Goal: Information Seeking & Learning: Learn about a topic

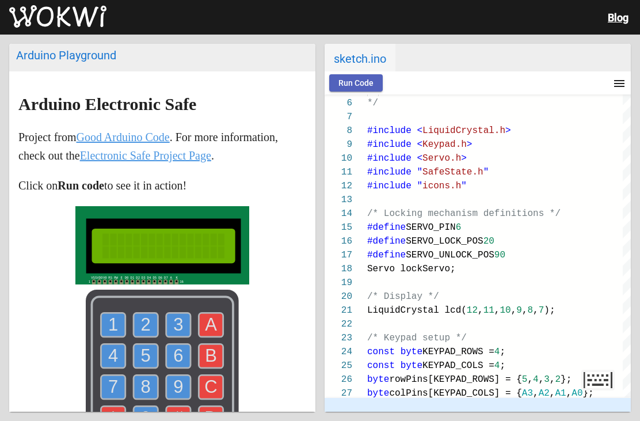
click at [363, 81] on span "Run Code" at bounding box center [356, 82] width 35 height 9
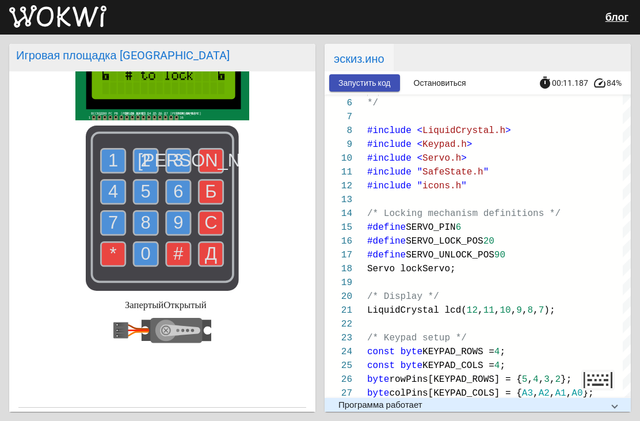
scroll to position [180, 0]
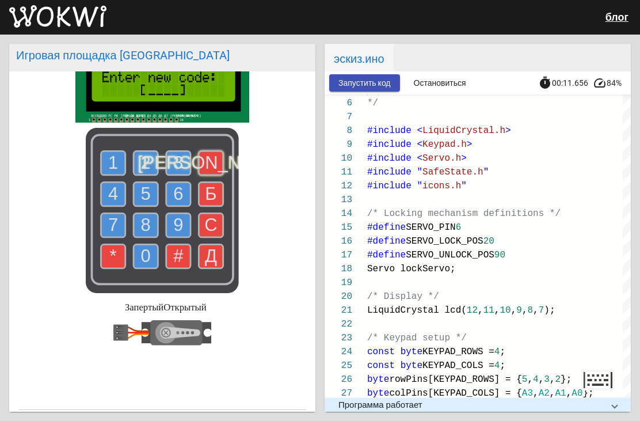
click at [215, 173] on text "А" at bounding box center [211, 163] width 147 height 20
click at [111, 173] on text "1" at bounding box center [113, 163] width 10 height 20
click at [151, 173] on text "2" at bounding box center [146, 163] width 10 height 20
click at [176, 173] on text "3" at bounding box center [178, 163] width 10 height 20
click at [116, 204] on text "4" at bounding box center [113, 194] width 10 height 20
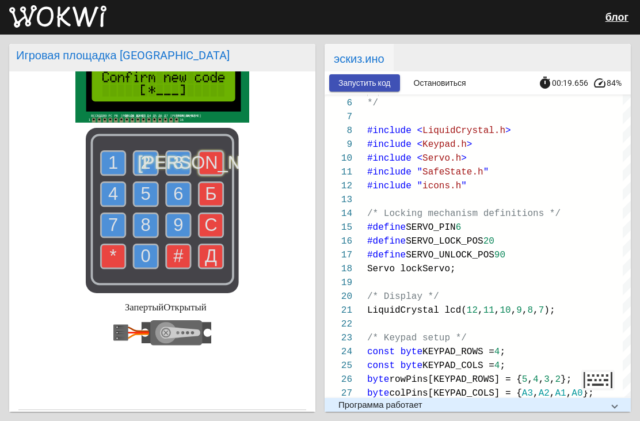
click at [123, 175] on use at bounding box center [113, 163] width 24 height 24
click at [178, 173] on text "3" at bounding box center [178, 163] width 10 height 20
click at [113, 204] on text "4" at bounding box center [113, 194] width 10 height 20
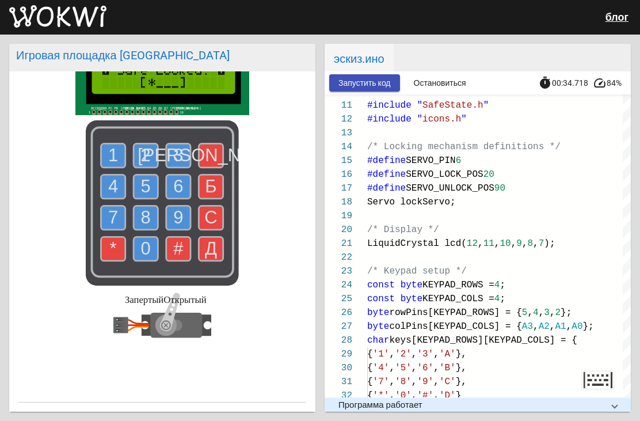
scroll to position [152, 0]
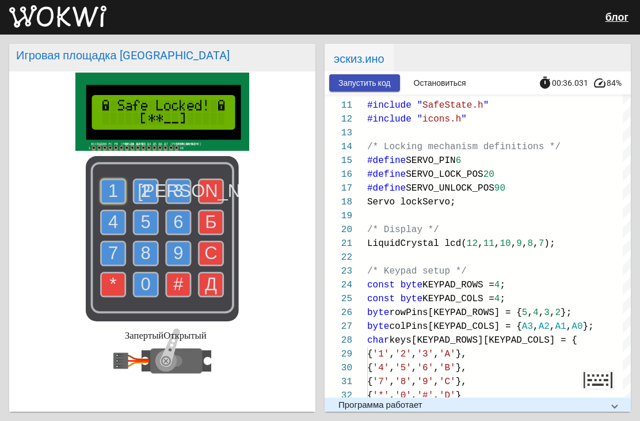
click at [117, 201] on text "1" at bounding box center [113, 191] width 10 height 20
click at [191, 265] on use at bounding box center [178, 253] width 24 height 24
click at [149, 232] on text "5" at bounding box center [146, 222] width 10 height 20
click at [152, 265] on use at bounding box center [146, 253] width 24 height 24
click at [131, 199] on rect at bounding box center [162, 238] width 153 height 165
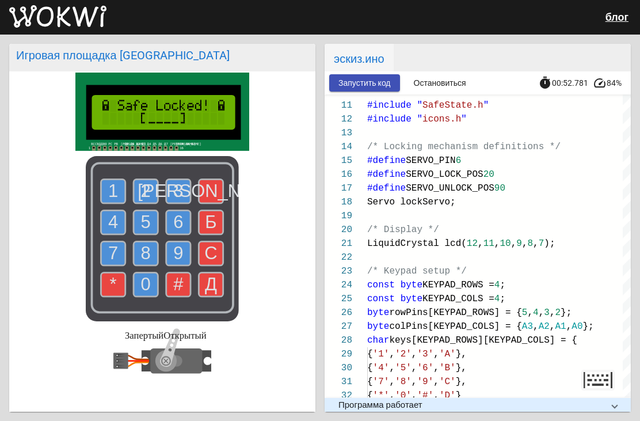
click at [101, 196] on rect at bounding box center [162, 238] width 153 height 165
click at [115, 201] on text "1" at bounding box center [113, 191] width 10 height 20
click at [146, 201] on text "2" at bounding box center [146, 191] width 10 height 20
click at [177, 201] on text "3" at bounding box center [178, 191] width 10 height 20
click at [119, 234] on use at bounding box center [113, 222] width 24 height 24
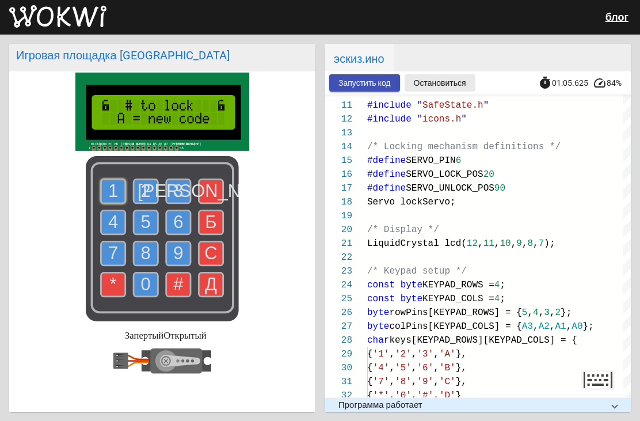
click at [459, 86] on span "Остановиться" at bounding box center [440, 82] width 52 height 9
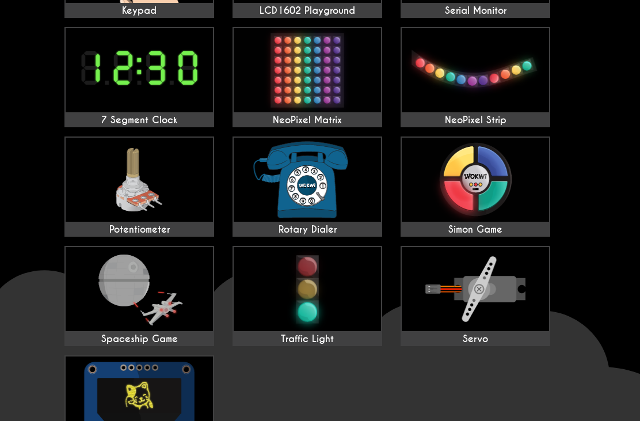
scroll to position [527, 0]
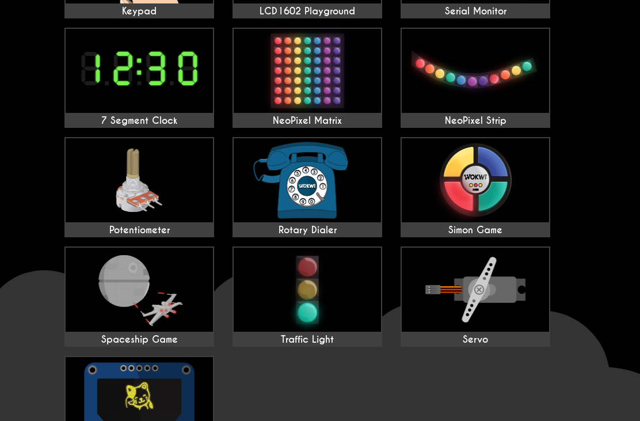
click at [371, 307] on img at bounding box center [307, 290] width 147 height 84
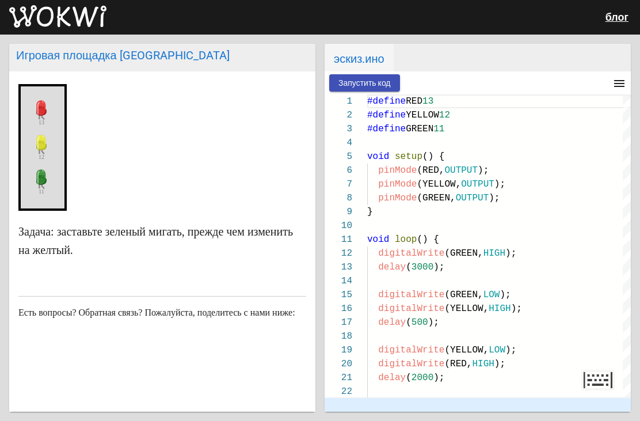
scroll to position [111, 0]
click at [373, 90] on button "Запустить код" at bounding box center [364, 82] width 71 height 17
click at [38, 193] on icon at bounding box center [41, 179] width 23 height 29
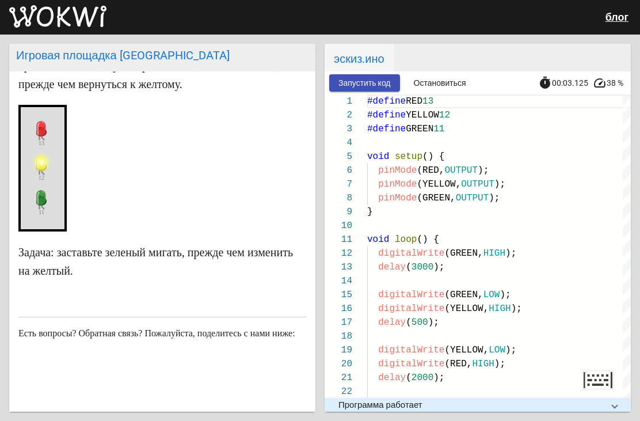
click at [47, 180] on icon at bounding box center [41, 165] width 23 height 29
click at [47, 145] on icon at bounding box center [41, 130] width 23 height 29
click at [504, 404] on mat-panel-title "Программа работает" at bounding box center [471, 405] width 265 height 10
click at [503, 400] on mat-panel-title "Программа работает" at bounding box center [471, 404] width 265 height 10
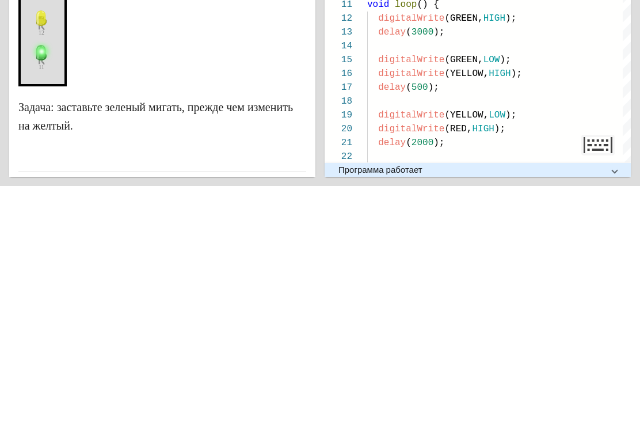
scroll to position [0, 0]
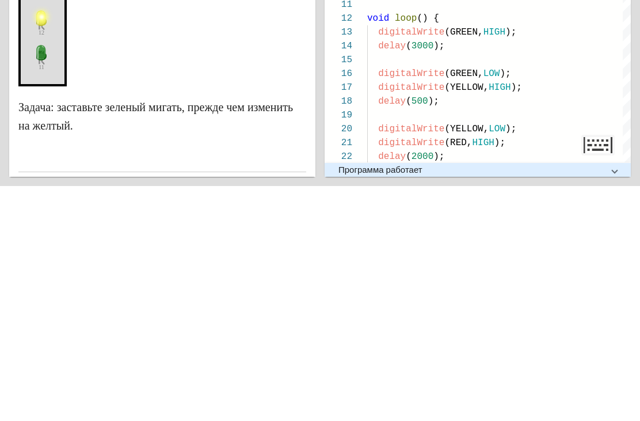
click at [249, 109] on markdown "Игровая площадка на светофоре Этот эскиз реализует простой светофор. Он переход…" at bounding box center [162, 232] width 288 height 275
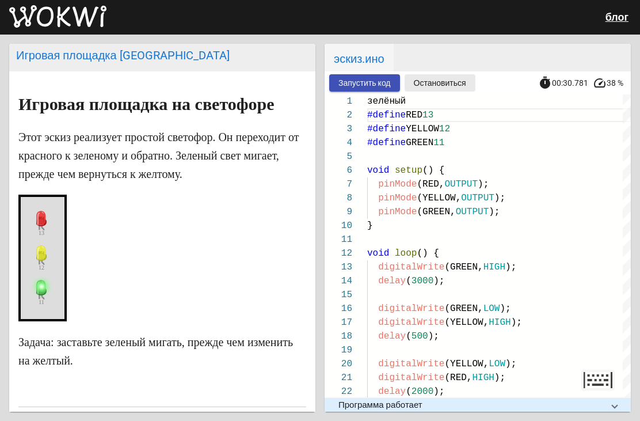
click at [432, 85] on span "Остановиться" at bounding box center [440, 82] width 52 height 9
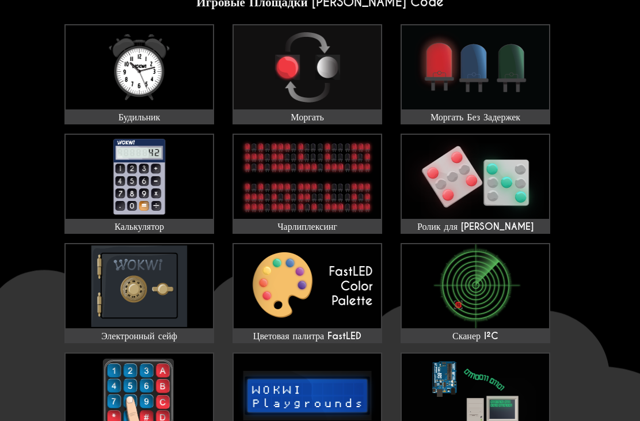
scroll to position [88, 0]
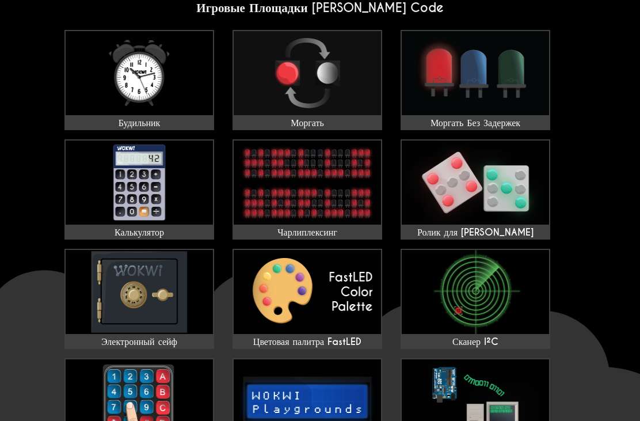
click at [358, 82] on img at bounding box center [307, 73] width 147 height 84
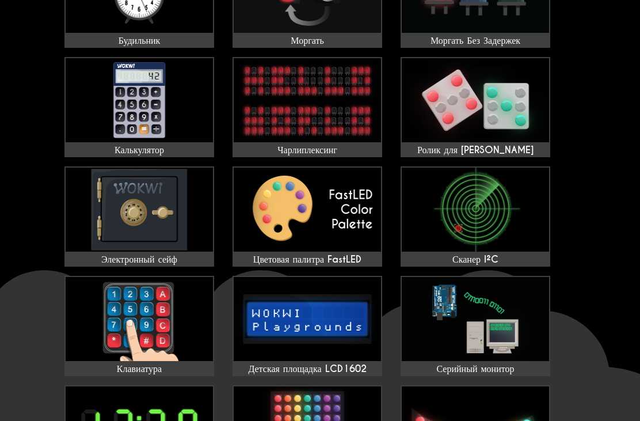
scroll to position [174, 0]
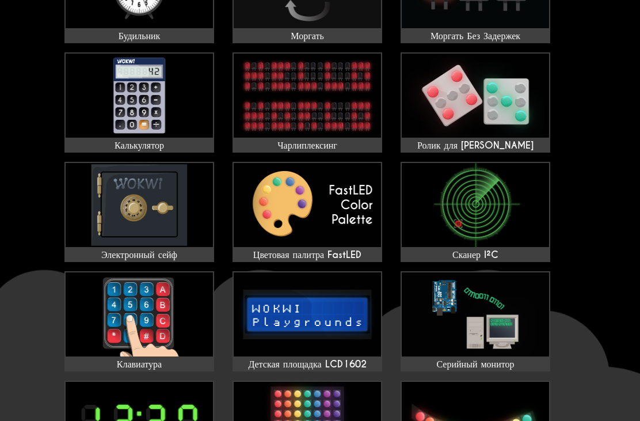
click at [520, 97] on img at bounding box center [475, 96] width 147 height 84
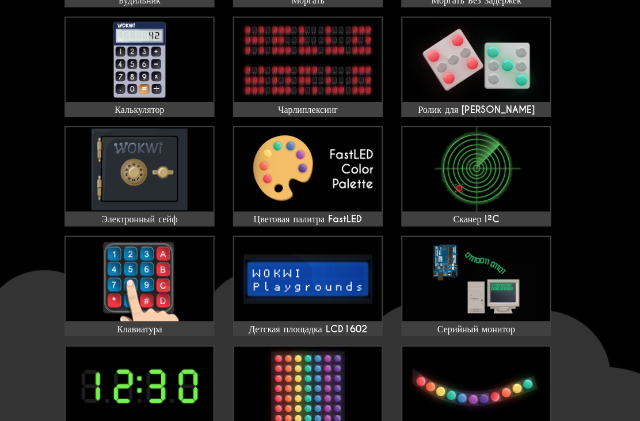
click at [359, 177] on img at bounding box center [307, 170] width 147 height 84
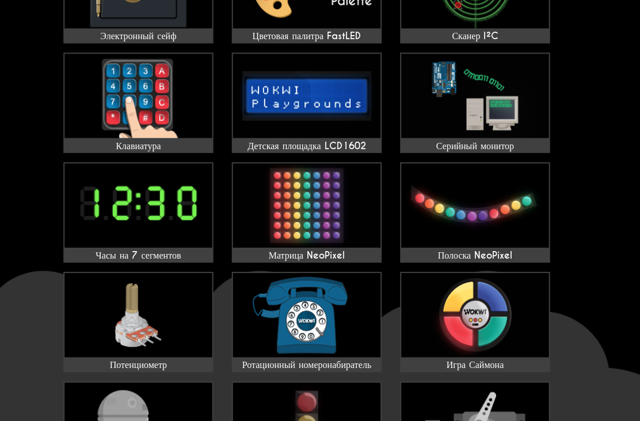
scroll to position [397, 0]
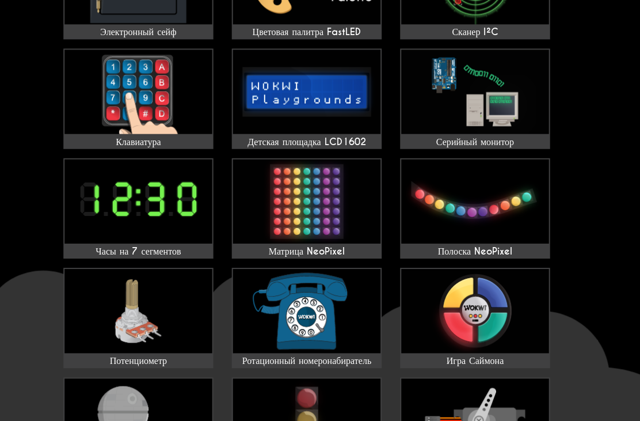
click at [498, 314] on img at bounding box center [475, 311] width 147 height 84
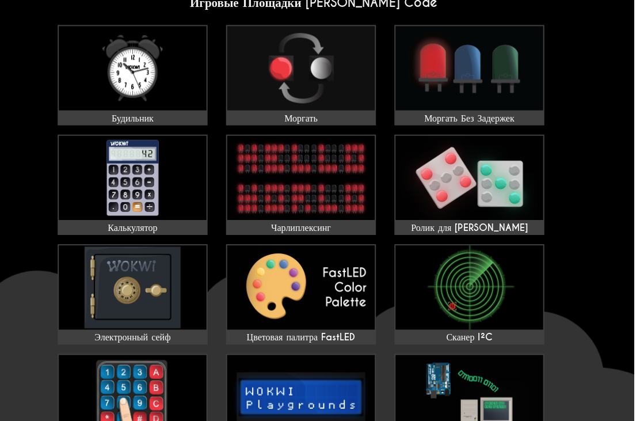
scroll to position [0, 0]
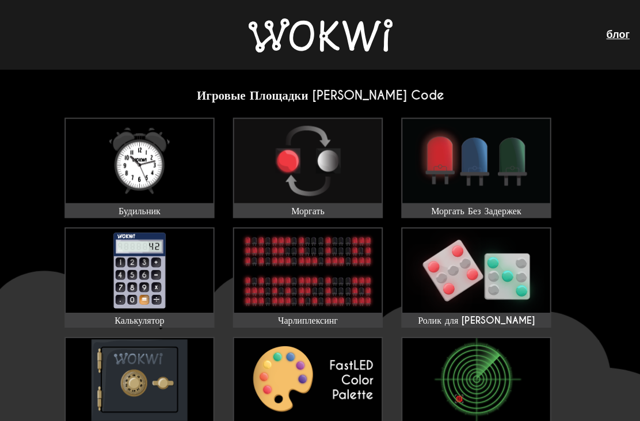
click at [136, 192] on img at bounding box center [139, 161] width 147 height 84
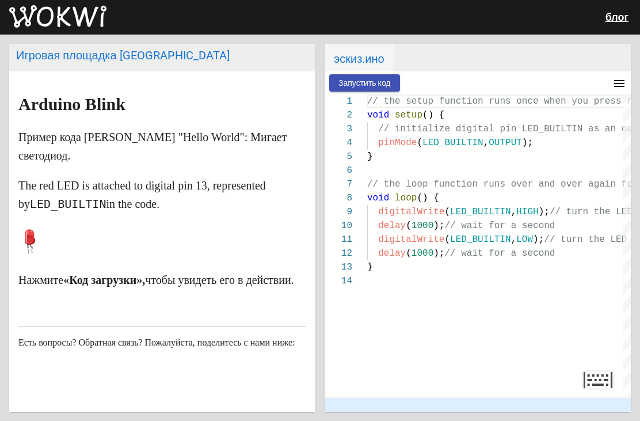
click at [383, 90] on button "Запустить код" at bounding box center [364, 82] width 71 height 17
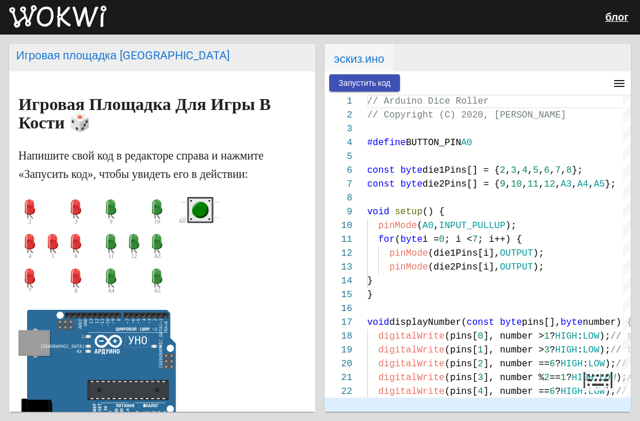
click at [195, 200] on rect "зеленая кнопка" at bounding box center [200, 210] width 23 height 23
click at [200, 211] on circle "зеленая кнопка" at bounding box center [200, 210] width 13 height 13
click at [200, 216] on circle "зеленая кнопка" at bounding box center [200, 210] width 13 height 13
click at [367, 91] on button "Запустить код" at bounding box center [364, 82] width 71 height 17
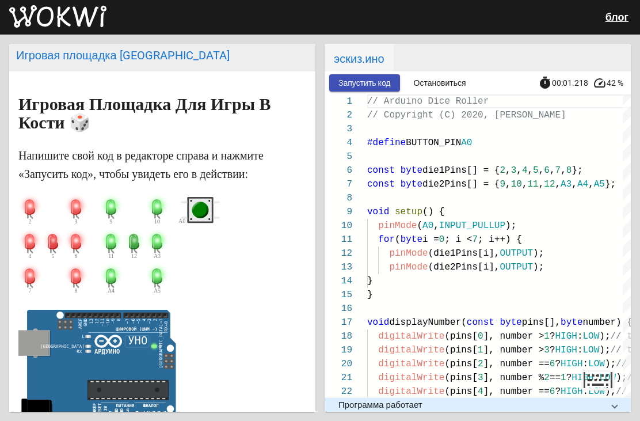
click at [202, 218] on circle "зеленая кнопка" at bounding box center [200, 210] width 17 height 17
click at [210, 213] on rect "зеленая кнопка" at bounding box center [200, 210] width 23 height 23
click at [130, 195] on span at bounding box center [134, 212] width 23 height 35
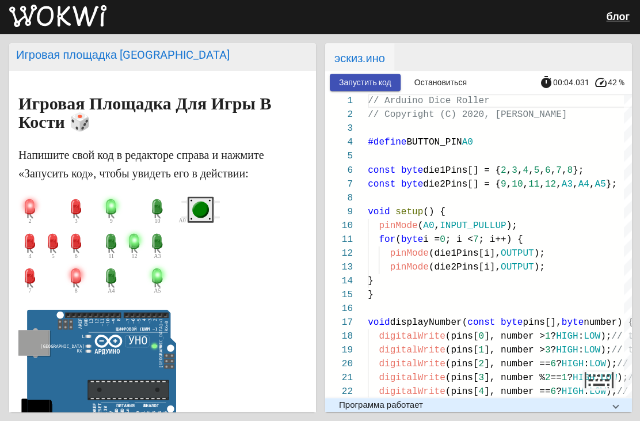
click at [207, 205] on circle "зеленая кнопка" at bounding box center [200, 210] width 17 height 17
click at [207, 207] on circle "зеленая кнопка" at bounding box center [200, 210] width 17 height 17
click at [209, 207] on rect "зеленая кнопка" at bounding box center [200, 210] width 23 height 23
click at [215, 205] on icon "зеленая кнопка" at bounding box center [200, 210] width 39 height 26
click at [186, 215] on icon "зеленая кнопка" at bounding box center [200, 210] width 39 height 26
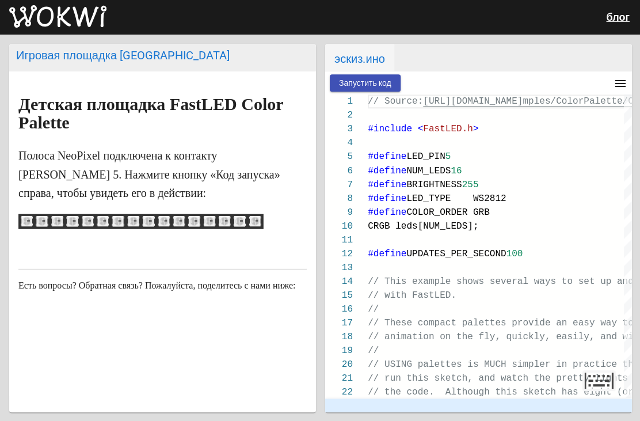
click at [263, 215] on article "Детская площадка FastLED Color Palette Полоса NeoPixel подключена к контакту Ar…" at bounding box center [162, 233] width 306 height 324
click at [381, 81] on span "Запустить код" at bounding box center [365, 82] width 52 height 9
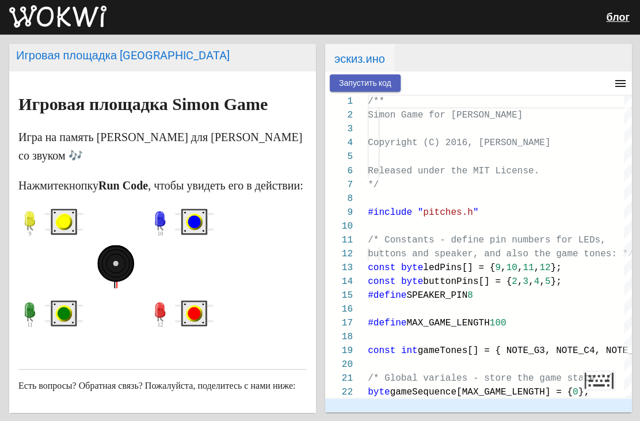
click at [388, 79] on span "Запустить код" at bounding box center [365, 82] width 52 height 9
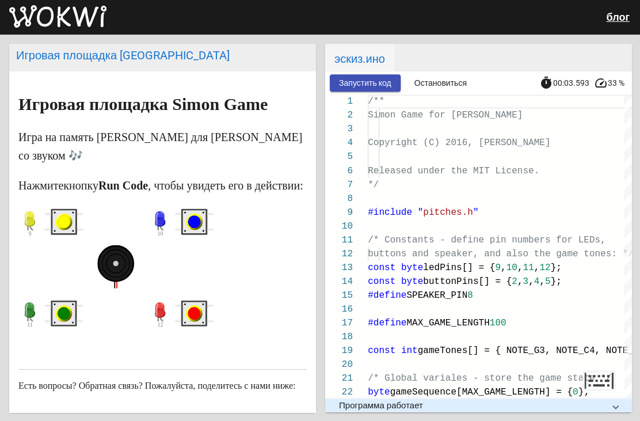
click at [201, 233] on rect "синяя кнопка" at bounding box center [194, 221] width 23 height 23
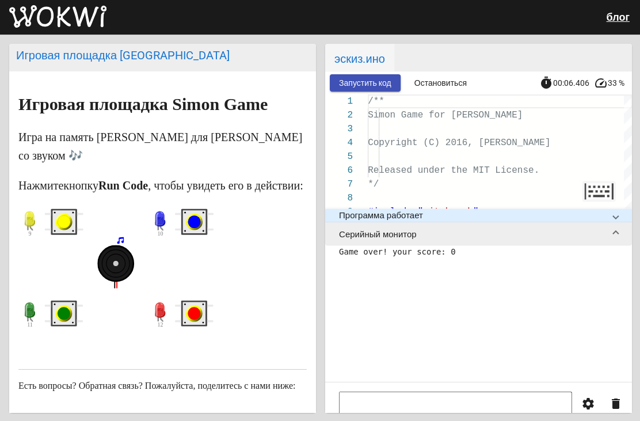
click at [613, 216] on span at bounding box center [615, 215] width 5 height 10
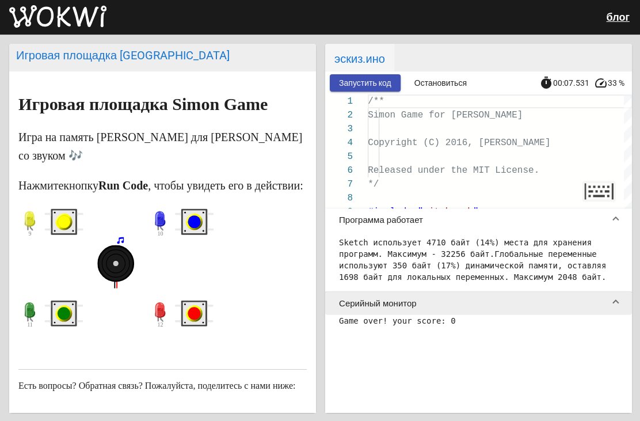
click at [613, 225] on mat-expansion-panel-header "Программа работает" at bounding box center [478, 219] width 306 height 23
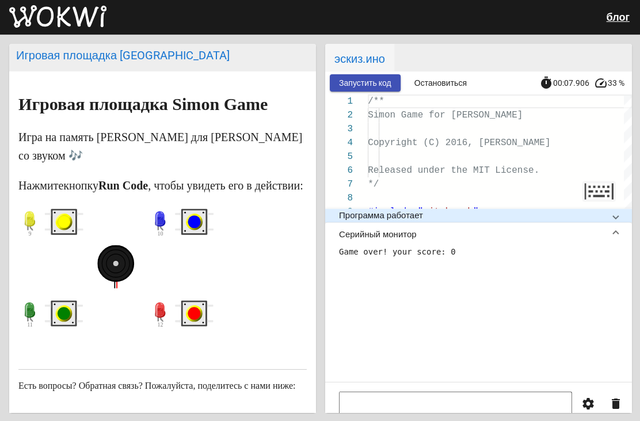
click at [617, 234] on span at bounding box center [615, 234] width 5 height 10
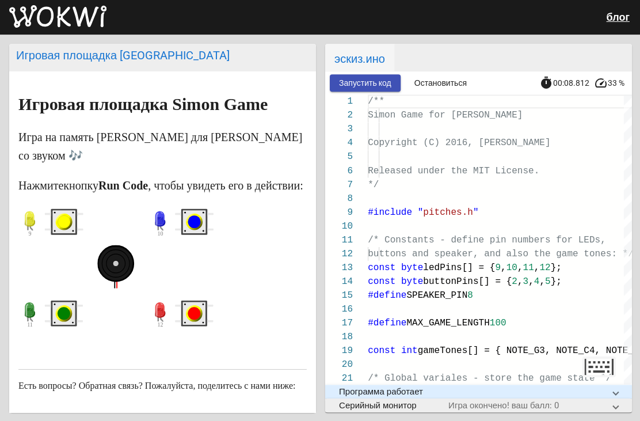
click at [609, 409] on span "Серийный монитор Игра окончено! ваш балл: 0" at bounding box center [476, 405] width 274 height 10
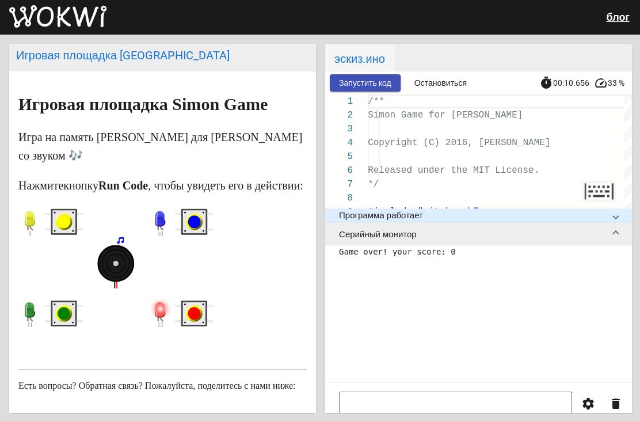
click at [196, 320] on circle "красная кнопка" at bounding box center [194, 313] width 13 height 13
click at [199, 320] on circle "красная кнопка" at bounding box center [194, 313] width 13 height 13
click at [67, 320] on circle "зеленая кнопка" at bounding box center [64, 313] width 13 height 13
click at [199, 321] on circle "красная кнопка" at bounding box center [194, 313] width 17 height 17
click at [67, 320] on circle "зеленая кнопка" at bounding box center [64, 313] width 13 height 13
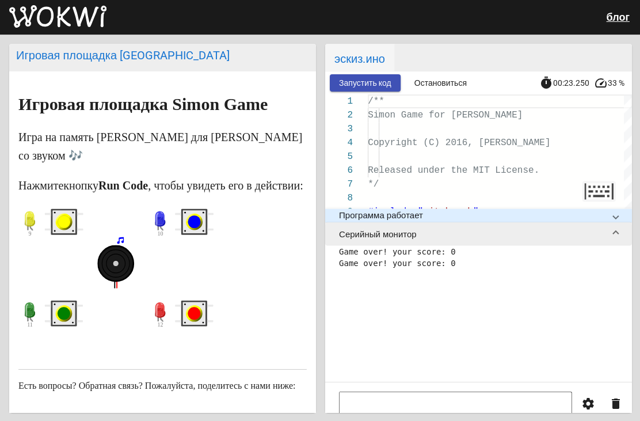
click at [66, 320] on circle "зеленая кнопка" at bounding box center [64, 313] width 13 height 13
click at [204, 325] on rect "красная кнопка" at bounding box center [194, 313] width 23 height 23
click at [72, 325] on rect "зеленая кнопка" at bounding box center [63, 313] width 23 height 23
click at [73, 325] on rect "зеленая кнопка" at bounding box center [63, 313] width 23 height 23
click at [67, 320] on circle "зеленая кнопка" at bounding box center [64, 313] width 13 height 13
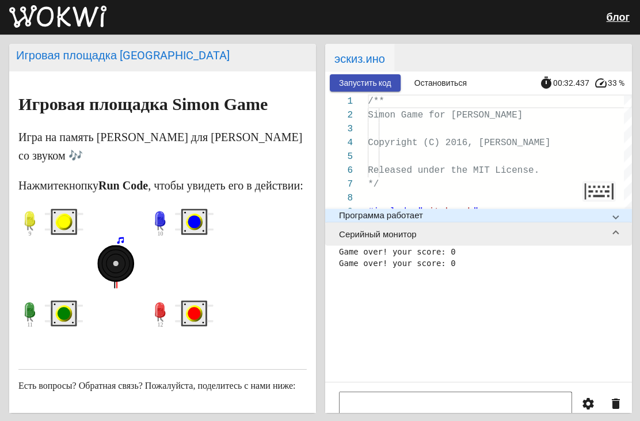
click at [200, 321] on circle "красная кнопка" at bounding box center [194, 313] width 17 height 17
click at [62, 320] on circle "зеленая кнопка" at bounding box center [64, 313] width 13 height 13
click at [63, 320] on circle "зеленая кнопка" at bounding box center [64, 313] width 13 height 13
click at [65, 228] on circle "желтая кнопка" at bounding box center [64, 221] width 13 height 13
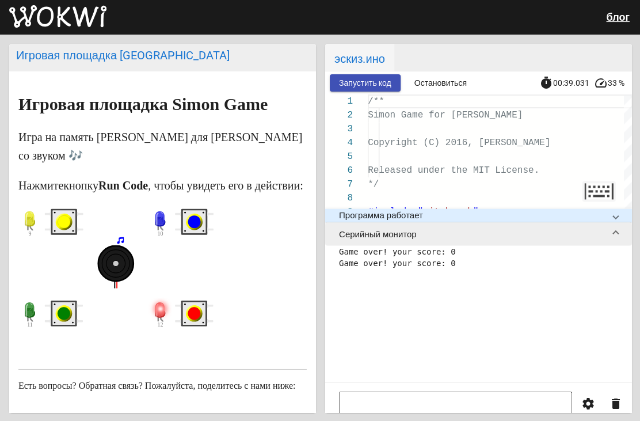
click at [193, 320] on circle "красная кнопка" at bounding box center [194, 313] width 13 height 13
click at [63, 320] on circle "зеленая кнопка" at bounding box center [64, 313] width 13 height 13
click at [60, 320] on circle "зеленая кнопка" at bounding box center [64, 313] width 13 height 13
click at [63, 320] on circle "зеленая кнопка" at bounding box center [64, 313] width 13 height 13
click at [66, 228] on circle "желтая кнопка" at bounding box center [64, 221] width 13 height 13
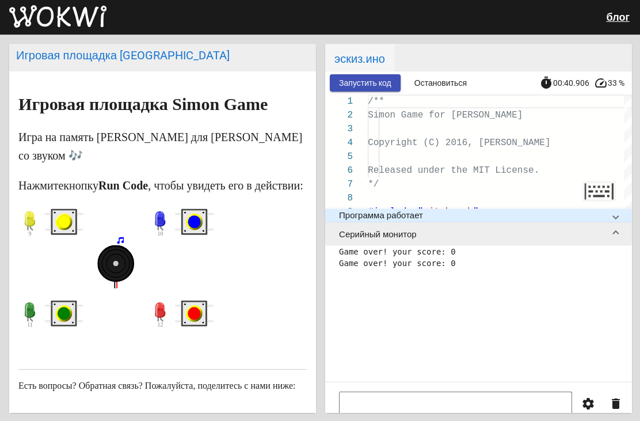
click at [196, 228] on circle "синяя кнопка" at bounding box center [194, 221] width 13 height 13
click at [197, 320] on circle "красная кнопка" at bounding box center [194, 313] width 13 height 13
click at [66, 320] on circle "зеленая кнопка" at bounding box center [64, 313] width 13 height 13
click at [69, 320] on circle "зеленая кнопка" at bounding box center [64, 313] width 13 height 13
click at [68, 320] on circle "зеленая кнопка" at bounding box center [64, 313] width 13 height 13
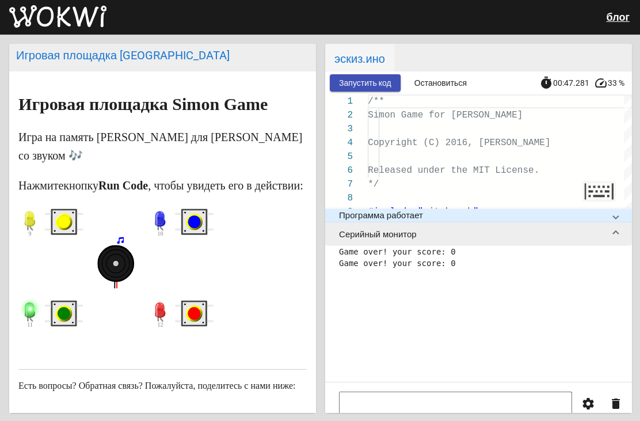
click at [67, 230] on circle "желтая кнопка" at bounding box center [64, 222] width 17 height 17
click at [199, 228] on circle "синяя кнопка" at bounding box center [194, 221] width 13 height 13
click at [200, 230] on circle "синяя кнопка" at bounding box center [194, 222] width 17 height 17
click at [201, 320] on rect "красная кнопка" at bounding box center [194, 313] width 26 height 26
click at [73, 325] on rect "зеленая кнопка" at bounding box center [63, 313] width 23 height 23
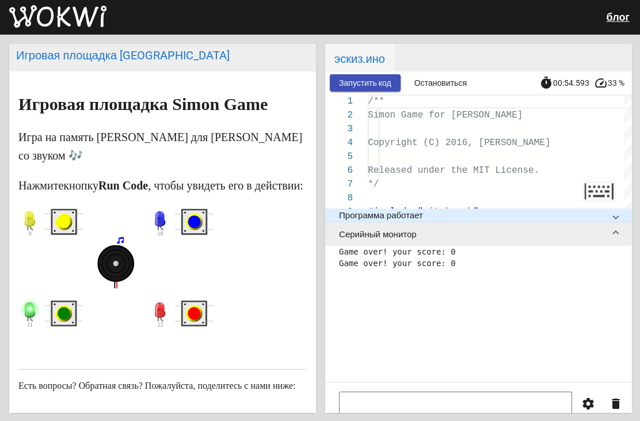
click at [66, 320] on circle "зеленая кнопка" at bounding box center [64, 313] width 13 height 13
click at [67, 228] on circle "желтая кнопка" at bounding box center [64, 221] width 13 height 13
click at [199, 228] on circle "синяя кнопка" at bounding box center [194, 221] width 13 height 13
click at [197, 228] on circle "синяя кнопка" at bounding box center [194, 221] width 13 height 13
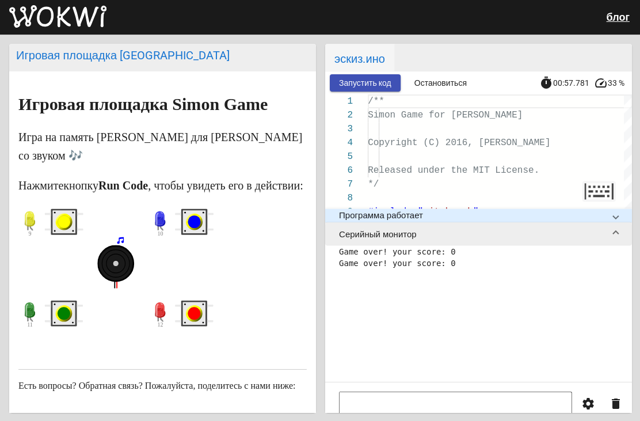
click at [196, 228] on circle "синяя кнопка" at bounding box center [194, 221] width 13 height 13
click at [190, 323] on rect "красная кнопка" at bounding box center [194, 313] width 23 height 23
click at [453, 83] on span "Остановиться" at bounding box center [440, 82] width 52 height 9
click at [624, 12] on link "блог" at bounding box center [617, 17] width 23 height 12
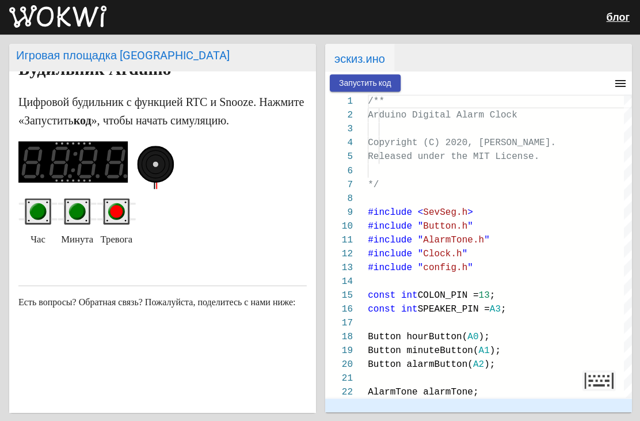
scroll to position [57, 0]
click at [111, 200] on rect "красная кнопка" at bounding box center [116, 211] width 23 height 23
click at [118, 211] on circle "красная кнопка" at bounding box center [116, 211] width 13 height 13
click at [113, 211] on circle "красная кнопка" at bounding box center [116, 211] width 13 height 13
click at [110, 206] on circle "красная кнопка" at bounding box center [116, 211] width 17 height 17
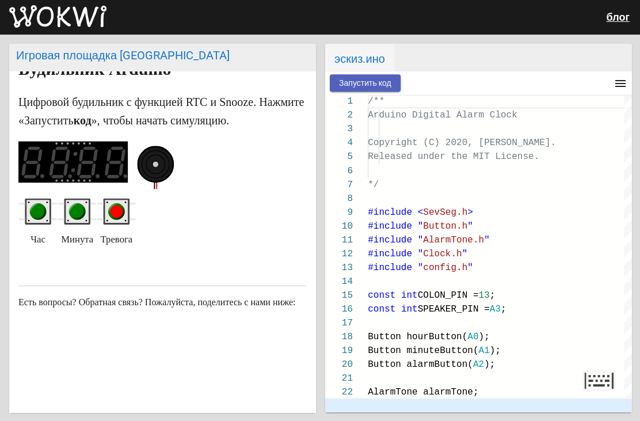
click at [398, 85] on button "Запустить код" at bounding box center [364, 82] width 71 height 17
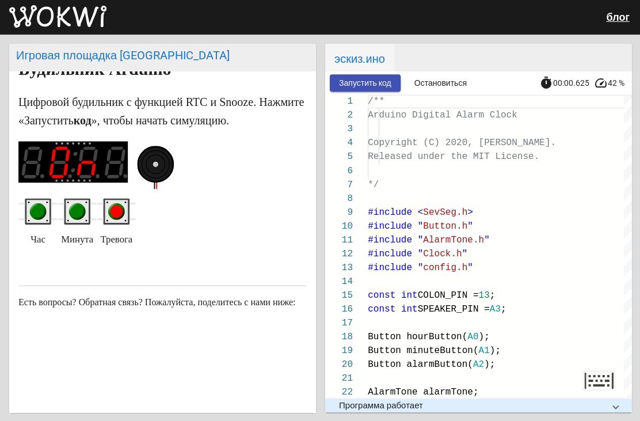
click at [113, 207] on circle "красная кнопка" at bounding box center [116, 211] width 13 height 13
click at [70, 207] on circle "зеленая кнопка" at bounding box center [77, 211] width 17 height 17
click at [81, 212] on circle "зеленая кнопка" at bounding box center [77, 211] width 13 height 13
click at [120, 210] on circle "красная кнопка" at bounding box center [116, 211] width 13 height 13
click at [113, 203] on circle "красная кнопка" at bounding box center [116, 211] width 17 height 17
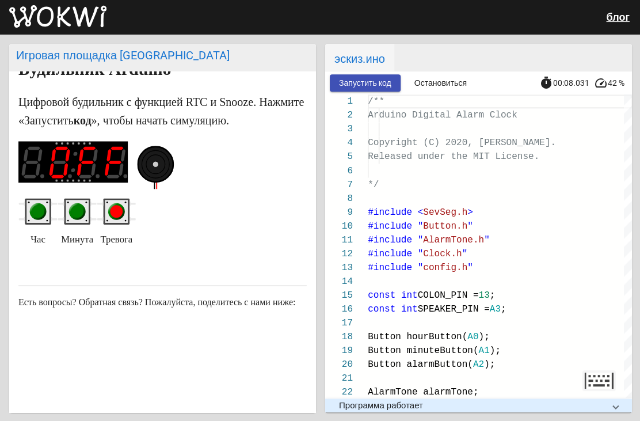
click at [121, 205] on circle "красная кнопка" at bounding box center [116, 211] width 13 height 13
click at [120, 205] on circle "красная кнопка" at bounding box center [116, 211] width 13 height 13
click at [121, 208] on circle "красная кнопка" at bounding box center [116, 211] width 13 height 13
click at [116, 207] on circle "красная кнопка" at bounding box center [116, 211] width 13 height 13
click at [119, 208] on circle "красная кнопка" at bounding box center [116, 211] width 13 height 13
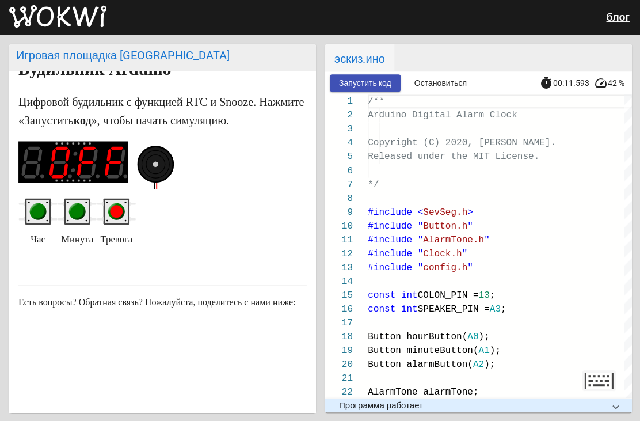
click at [126, 208] on rect "красная кнопка" at bounding box center [116, 211] width 23 height 23
click at [121, 210] on circle "красная кнопка" at bounding box center [116, 211] width 13 height 13
click at [121, 206] on circle "красная кнопка" at bounding box center [116, 211] width 13 height 13
click at [116, 205] on circle "красная кнопка" at bounding box center [116, 211] width 13 height 13
click at [82, 210] on circle "зеленая кнопка" at bounding box center [77, 211] width 13 height 13
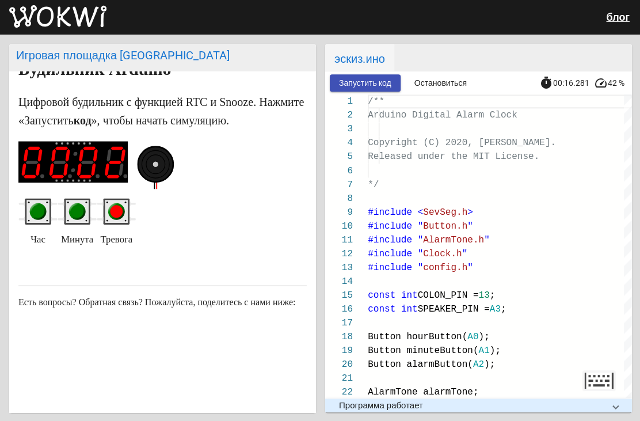
click at [81, 214] on circle "зеленая кнопка" at bounding box center [77, 211] width 17 height 17
click at [77, 209] on circle "зеленая кнопка" at bounding box center [77, 211] width 13 height 13
click at [78, 212] on circle "зеленая кнопка" at bounding box center [77, 211] width 13 height 13
click at [79, 214] on circle "зеленая кнопка" at bounding box center [77, 211] width 13 height 13
click at [79, 215] on circle "зеленая кнопка" at bounding box center [77, 211] width 17 height 17
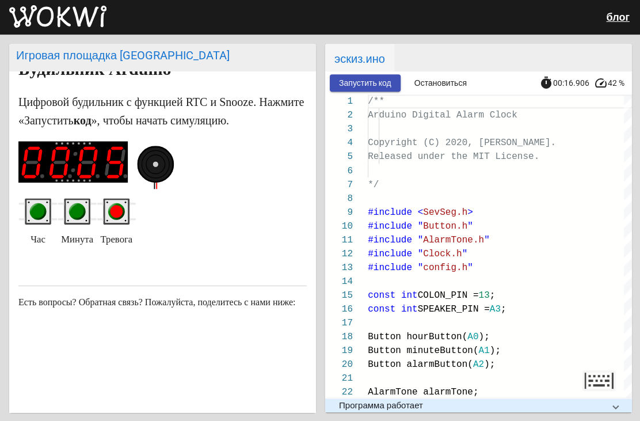
click at [77, 215] on circle "зеленая кнопка" at bounding box center [77, 211] width 17 height 17
click at [77, 208] on circle "зеленая кнопка" at bounding box center [77, 211] width 13 height 13
click at [75, 207] on circle "зеленая кнопка" at bounding box center [77, 211] width 13 height 13
click at [73, 211] on circle "зеленая кнопка" at bounding box center [77, 211] width 13 height 13
click at [78, 211] on circle "зеленая кнопка" at bounding box center [77, 211] width 13 height 13
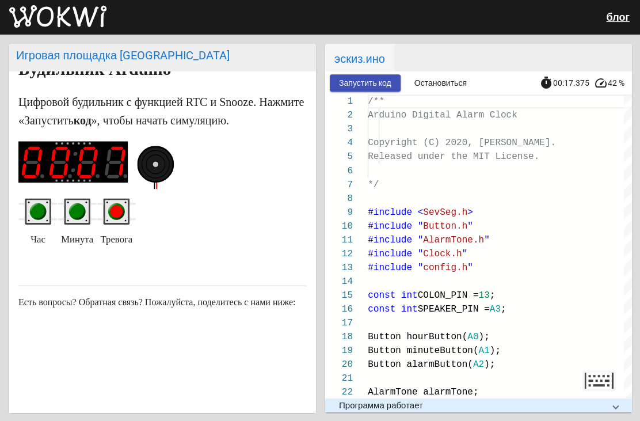
click at [81, 203] on circle "зеленая кнопка" at bounding box center [77, 211] width 17 height 17
click at [78, 206] on circle "зеленая кнопка" at bounding box center [77, 211] width 13 height 13
click at [81, 206] on circle "зеленая кнопка" at bounding box center [77, 211] width 13 height 13
click at [82, 207] on circle "зеленая кнопка" at bounding box center [77, 211] width 13 height 13
click at [80, 209] on circle "зеленая кнопка" at bounding box center [77, 211] width 13 height 13
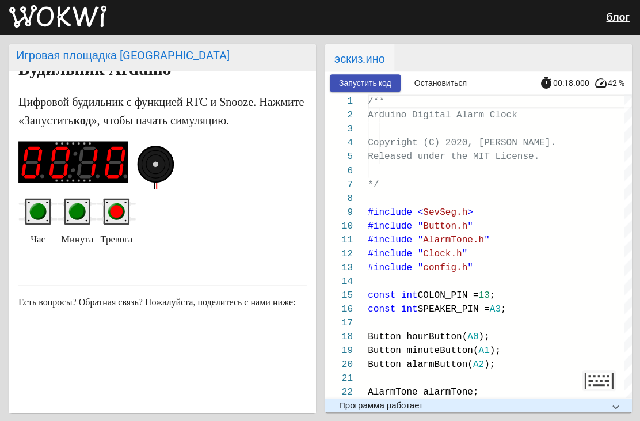
click at [77, 210] on circle "зеленая кнопка" at bounding box center [77, 211] width 13 height 13
click at [80, 207] on circle "зеленая кнопка" at bounding box center [77, 211] width 13 height 13
click at [77, 210] on circle "зеленая кнопка" at bounding box center [77, 211] width 13 height 13
click at [78, 210] on circle "зеленая кнопка" at bounding box center [77, 211] width 13 height 13
click at [74, 211] on circle "зеленая кнопка" at bounding box center [77, 211] width 13 height 13
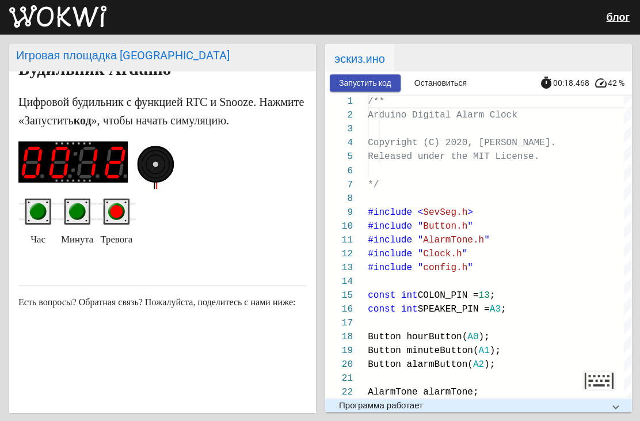
click at [74, 208] on circle "зеленая кнопка" at bounding box center [77, 211] width 13 height 13
click at [75, 211] on circle "зеленая кнопка" at bounding box center [77, 211] width 13 height 13
click at [75, 210] on circle "зеленая кнопка" at bounding box center [77, 211] width 13 height 13
click at [78, 207] on circle "зеленая кнопка" at bounding box center [77, 211] width 13 height 13
click at [78, 206] on circle "зеленая кнопка" at bounding box center [77, 211] width 13 height 13
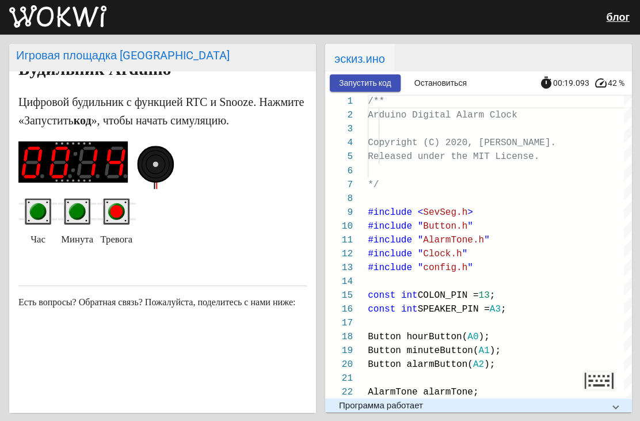
click at [74, 209] on circle "зеленая кнопка" at bounding box center [77, 211] width 13 height 13
click at [74, 206] on circle "зеленая кнопка" at bounding box center [77, 211] width 13 height 13
click at [75, 211] on circle "зеленая кнопка" at bounding box center [77, 211] width 13 height 13
click at [74, 210] on circle "зеленая кнопка" at bounding box center [77, 211] width 13 height 13
click at [73, 213] on circle "зеленая кнопка" at bounding box center [77, 211] width 17 height 17
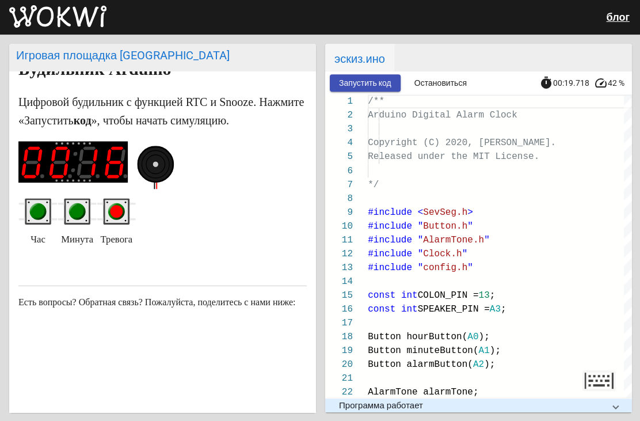
click at [73, 213] on circle "зеленая кнопка" at bounding box center [77, 211] width 17 height 17
click at [71, 216] on rect "зеленая кнопка" at bounding box center [77, 211] width 23 height 23
click at [71, 212] on circle "зеленая кнопка" at bounding box center [77, 211] width 17 height 17
click at [72, 215] on rect "зеленая кнопка" at bounding box center [77, 211] width 23 height 23
click at [73, 211] on circle "зеленая кнопка" at bounding box center [77, 211] width 13 height 13
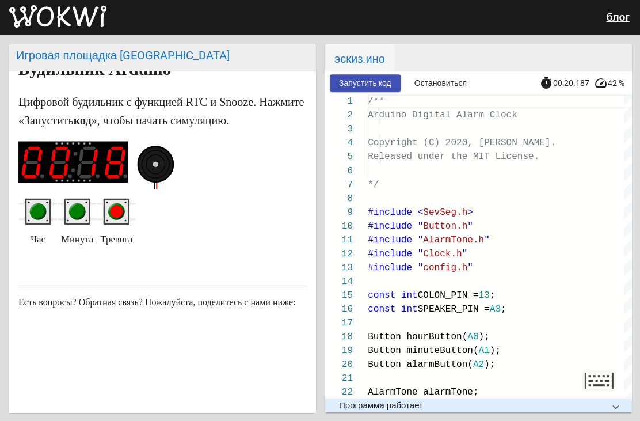
click at [74, 214] on circle "зеленая кнопка" at bounding box center [77, 211] width 17 height 17
click at [74, 211] on circle "зеленая кнопка" at bounding box center [77, 211] width 13 height 13
click at [73, 211] on circle "зеленая кнопка" at bounding box center [77, 211] width 13 height 13
click at [75, 207] on circle "зеленая кнопка" at bounding box center [77, 211] width 13 height 13
click at [73, 208] on circle "зеленая кнопка" at bounding box center [77, 211] width 13 height 13
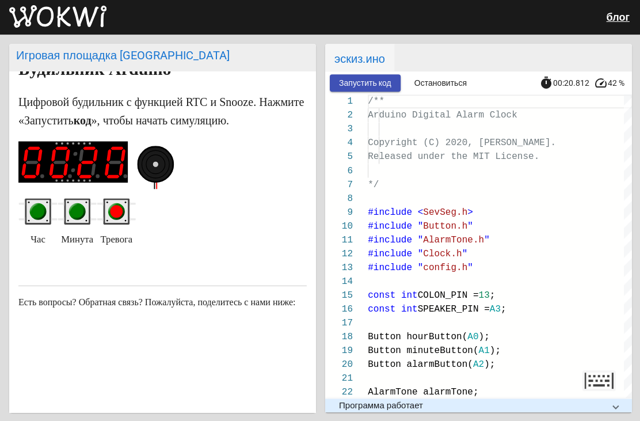
click at [74, 211] on circle "зеленая кнопка" at bounding box center [77, 211] width 13 height 13
click at [73, 211] on circle "зеленая кнопка" at bounding box center [77, 211] width 13 height 13
click at [72, 213] on circle "зеленая кнопка" at bounding box center [77, 211] width 17 height 17
click at [71, 212] on circle "зеленая кнопка" at bounding box center [77, 211] width 17 height 17
click at [69, 211] on rect "зеленая кнопка" at bounding box center [77, 211] width 23 height 23
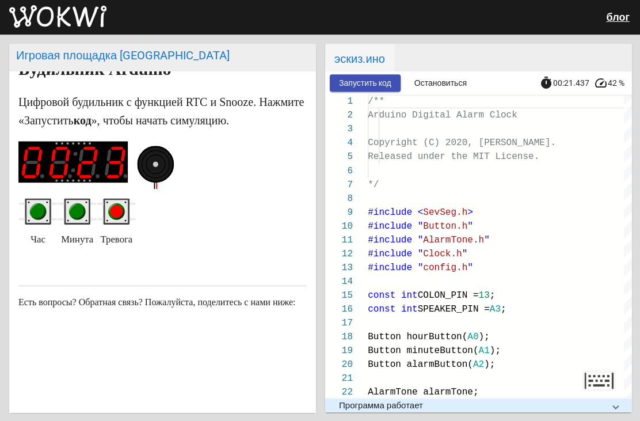
click at [69, 214] on rect "зеленая кнопка" at bounding box center [77, 211] width 23 height 23
click at [69, 216] on rect "зеленая кнопка" at bounding box center [77, 211] width 23 height 23
click at [69, 215] on rect "зеленая кнопка" at bounding box center [77, 211] width 23 height 23
click at [71, 211] on circle "зеленая кнопка" at bounding box center [77, 211] width 17 height 17
click at [70, 210] on circle "зеленая кнопка" at bounding box center [77, 211] width 17 height 17
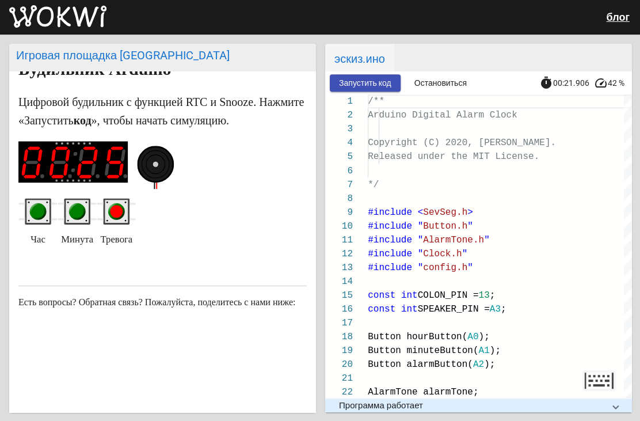
click at [74, 208] on circle "зеленая кнопка" at bounding box center [77, 211] width 13 height 13
click at [74, 206] on circle "зеленая кнопка" at bounding box center [77, 211] width 13 height 13
click at [73, 206] on circle "зеленая кнопка" at bounding box center [77, 211] width 13 height 13
click at [72, 210] on circle "зеленая кнопка" at bounding box center [77, 211] width 13 height 13
click at [73, 210] on circle "зеленая кнопка" at bounding box center [77, 211] width 13 height 13
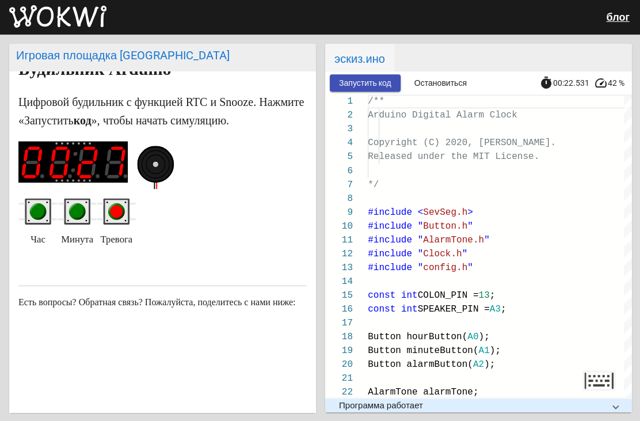
click at [70, 211] on circle "зеленая кнопка" at bounding box center [77, 211] width 17 height 17
click at [75, 218] on rect "зеленая кнопка" at bounding box center [77, 211] width 23 height 23
click at [77, 215] on circle "зеленая кнопка" at bounding box center [77, 211] width 17 height 17
click at [81, 213] on circle "зеленая кнопка" at bounding box center [77, 211] width 13 height 13
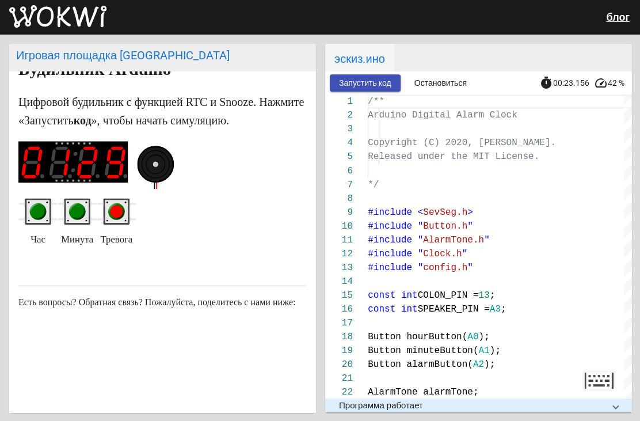
click at [57, 210] on icon "зеленая кнопка" at bounding box center [37, 211] width 39 height 26
click at [59, 211] on icon "зеленая кнопка" at bounding box center [77, 211] width 39 height 26
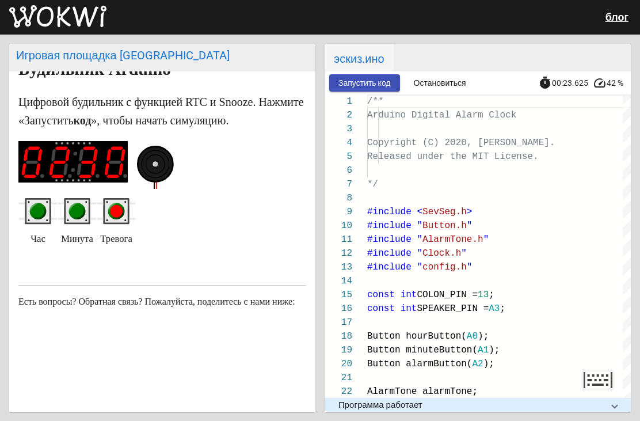
click at [57, 209] on icon "зеленая кнопка" at bounding box center [37, 211] width 39 height 26
click at [78, 208] on circle "зеленая кнопка" at bounding box center [77, 211] width 13 height 13
click at [78, 207] on circle "зеленая кнопка" at bounding box center [77, 211] width 13 height 13
click at [77, 207] on circle "зеленая кнопка" at bounding box center [77, 211] width 13 height 13
click at [75, 207] on circle "зеленая кнопка" at bounding box center [77, 211] width 13 height 13
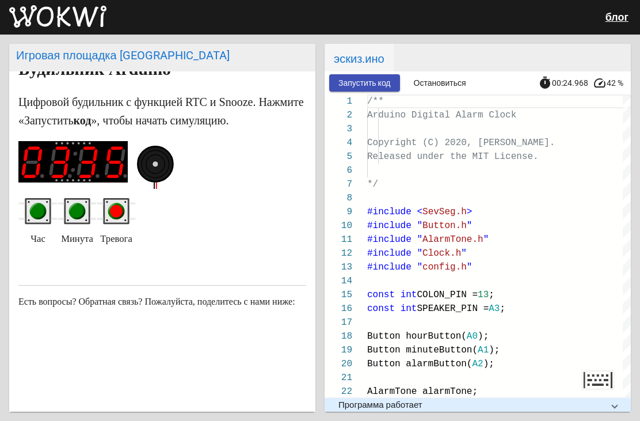
click at [75, 210] on circle "зеленая кнопка" at bounding box center [77, 211] width 13 height 13
click at [75, 208] on circle "зеленая кнопка" at bounding box center [77, 211] width 13 height 13
click at [74, 207] on circle "зеленая кнопка" at bounding box center [77, 211] width 13 height 13
click at [74, 206] on circle "зеленая кнопка" at bounding box center [77, 211] width 13 height 13
click at [75, 208] on circle "зеленая кнопка" at bounding box center [77, 211] width 13 height 13
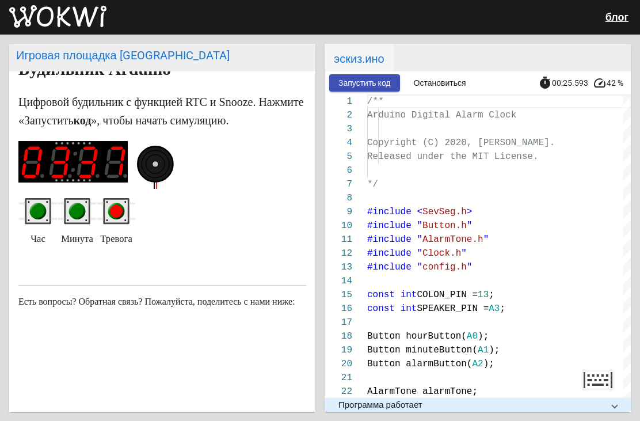
click at [74, 208] on circle "зеленая кнопка" at bounding box center [77, 211] width 13 height 13
click at [73, 206] on circle "зеленая кнопка" at bounding box center [77, 211] width 13 height 13
click at [75, 205] on circle "зеленая кнопка" at bounding box center [77, 211] width 13 height 13
click at [71, 203] on circle "зеленая кнопка" at bounding box center [77, 211] width 17 height 17
click at [72, 207] on circle "зеленая кнопка" at bounding box center [77, 211] width 13 height 13
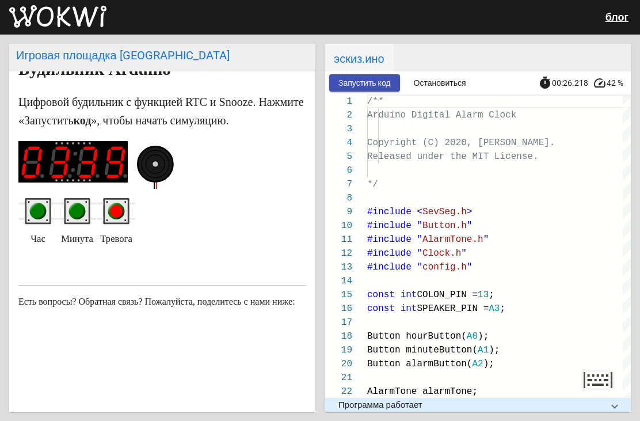
click at [74, 205] on circle "зеленая кнопка" at bounding box center [77, 211] width 13 height 13
click at [47, 207] on rect "зеленая кнопка" at bounding box center [37, 211] width 23 height 23
click at [40, 211] on circle "зеленая кнопка" at bounding box center [38, 211] width 13 height 13
click at [40, 214] on circle "зеленая кнопка" at bounding box center [38, 211] width 17 height 17
click at [40, 218] on rect "зеленая кнопка" at bounding box center [37, 211] width 23 height 23
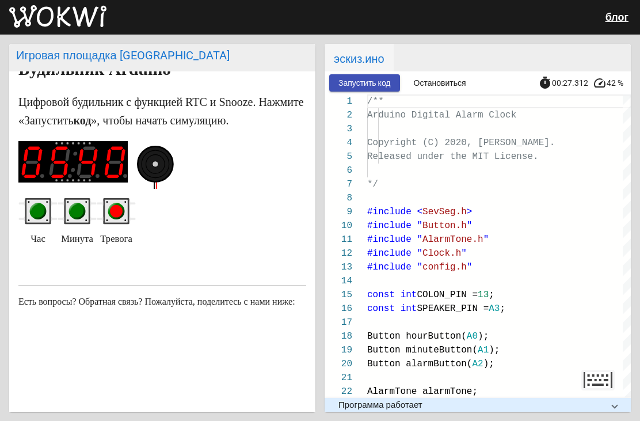
click at [41, 210] on circle "зеленая кнопка" at bounding box center [38, 211] width 13 height 13
click at [42, 214] on circle "зеленая кнопка" at bounding box center [38, 211] width 17 height 17
click at [40, 211] on circle "зеленая кнопка" at bounding box center [38, 211] width 13 height 13
click at [41, 212] on circle "зеленая кнопка" at bounding box center [38, 211] width 13 height 13
click at [43, 207] on circle "зеленая кнопка" at bounding box center [38, 211] width 13 height 13
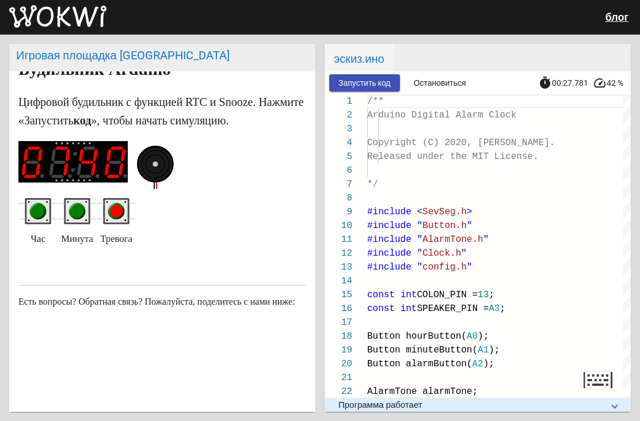
click at [41, 214] on circle "зеленая кнопка" at bounding box center [38, 211] width 17 height 17
click at [41, 216] on rect "зеленая кнопка" at bounding box center [37, 211] width 23 height 23
click at [42, 215] on circle "зеленая кнопка" at bounding box center [38, 211] width 17 height 17
click at [43, 216] on rect "зеленая кнопка" at bounding box center [37, 211] width 23 height 23
click at [45, 215] on rect "зеленая кнопка" at bounding box center [37, 211] width 23 height 23
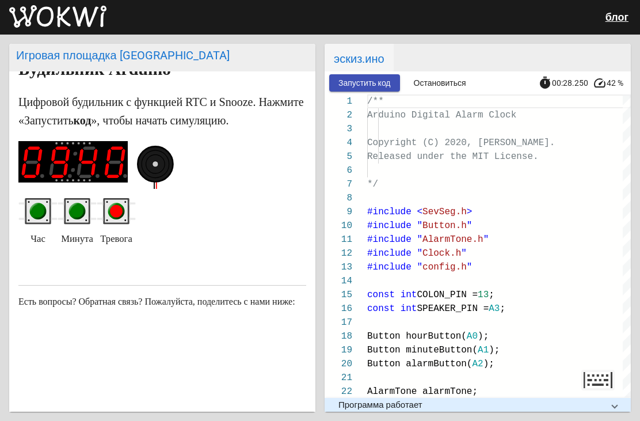
click at [45, 210] on circle "зеленая кнопка" at bounding box center [38, 211] width 17 height 17
click at [44, 208] on circle "зеленая кнопка" at bounding box center [38, 211] width 13 height 13
click at [43, 208] on circle "зеленая кнопка" at bounding box center [38, 211] width 13 height 13
click at [41, 210] on circle "зеленая кнопка" at bounding box center [38, 211] width 13 height 13
click at [41, 208] on circle "зеленая кнопка" at bounding box center [38, 211] width 13 height 13
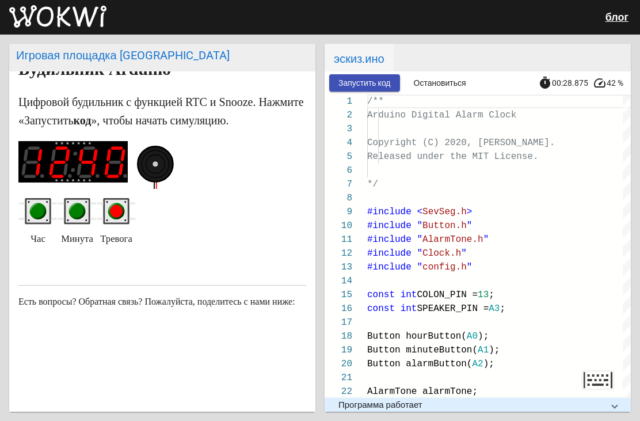
click at [39, 207] on circle "зеленая кнопка" at bounding box center [38, 211] width 13 height 13
click at [39, 210] on circle "зеленая кнопка" at bounding box center [38, 211] width 13 height 13
click at [41, 210] on circle "зеленая кнопка" at bounding box center [38, 211] width 13 height 13
click at [42, 207] on circle "зеленая кнопка" at bounding box center [38, 211] width 13 height 13
click at [43, 206] on circle "зеленая кнопка" at bounding box center [38, 211] width 13 height 13
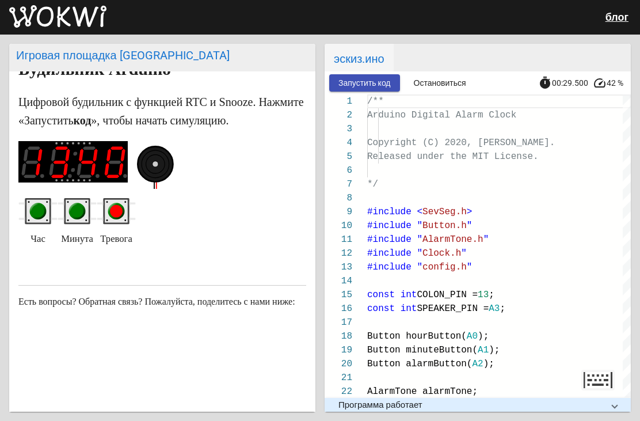
click at [44, 206] on circle "зеленая кнопка" at bounding box center [38, 211] width 17 height 17
click at [41, 207] on circle "зеленая кнопка" at bounding box center [38, 211] width 13 height 13
click at [45, 202] on rect "зеленая кнопка" at bounding box center [37, 211] width 23 height 23
click at [40, 205] on circle "зеленая кнопка" at bounding box center [38, 211] width 13 height 13
click at [44, 210] on circle "зеленая кнопка" at bounding box center [38, 211] width 13 height 13
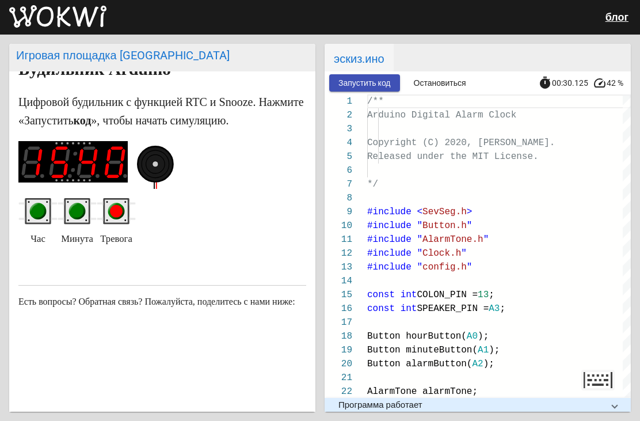
click at [40, 211] on circle "зеленая кнопка" at bounding box center [38, 211] width 13 height 13
click at [40, 205] on circle "зеленая кнопка" at bounding box center [38, 211] width 13 height 13
click at [40, 207] on circle "зеленая кнопка" at bounding box center [38, 211] width 13 height 13
click at [42, 205] on circle "зеленая кнопка" at bounding box center [38, 211] width 13 height 13
click at [121, 211] on circle "красная кнопка" at bounding box center [116, 211] width 13 height 13
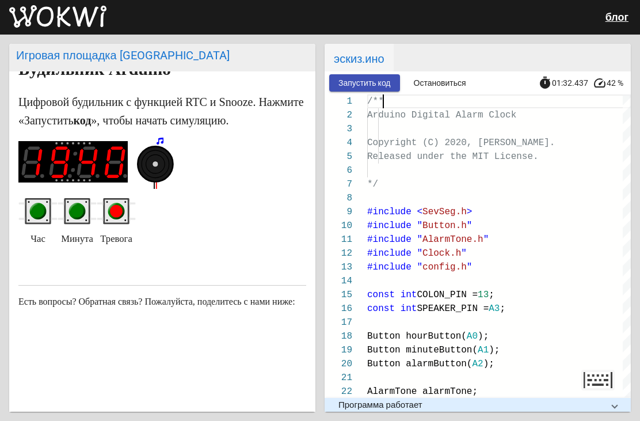
click at [268, 130] on markdown "Будильник [PERSON_NAME] будильник с функцией RTC и Snooze. Нажмите «Запустить к…" at bounding box center [162, 154] width 288 height 188
click at [122, 193] on markdown "Будильник [PERSON_NAME] будильник с функцией RTC и Snooze. Нажмите «Запустить к…" at bounding box center [162, 154] width 288 height 188
click at [109, 203] on rect "красная кнопка" at bounding box center [116, 211] width 23 height 23
click at [123, 210] on circle "красная кнопка" at bounding box center [116, 211] width 17 height 17
click at [121, 207] on circle "красная кнопка" at bounding box center [116, 211] width 13 height 13
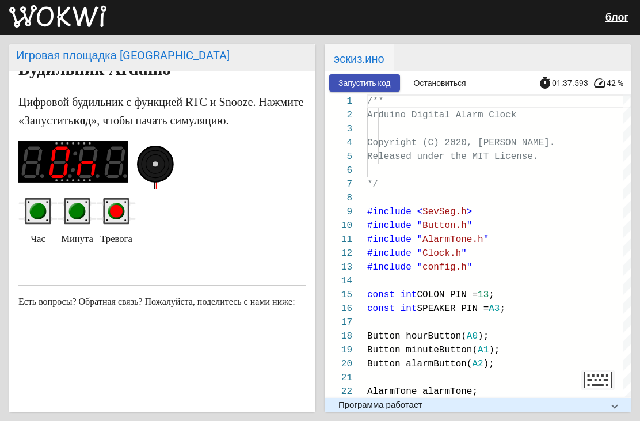
click at [113, 217] on rect "красная кнопка" at bounding box center [116, 211] width 23 height 23
click at [119, 207] on circle "красная кнопка" at bounding box center [116, 211] width 13 height 13
click at [120, 205] on circle "красная кнопка" at bounding box center [116, 211] width 13 height 13
click at [121, 209] on circle "красная кнопка" at bounding box center [116, 211] width 13 height 13
click at [121, 208] on circle "красная кнопка" at bounding box center [116, 211] width 13 height 13
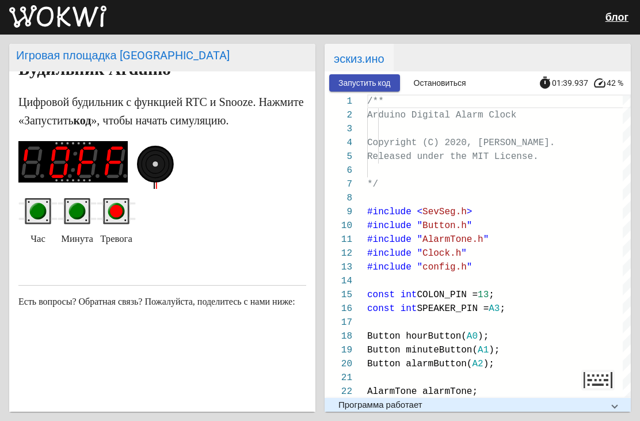
click at [120, 206] on circle "красная кнопка" at bounding box center [116, 211] width 13 height 13
click at [123, 206] on circle "красная кнопка" at bounding box center [116, 211] width 17 height 17
click at [119, 205] on circle "красная кнопка" at bounding box center [116, 211] width 13 height 13
click at [121, 203] on circle "красная кнопка" at bounding box center [116, 211] width 17 height 17
click at [80, 209] on circle "зеленая кнопка" at bounding box center [77, 211] width 13 height 13
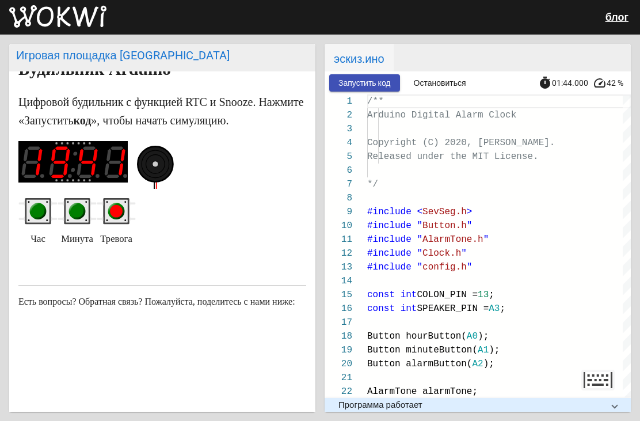
click at [113, 203] on circle "красная кнопка" at bounding box center [116, 211] width 17 height 17
click at [116, 206] on circle "красная кнопка" at bounding box center [116, 211] width 13 height 13
click at [115, 207] on circle "красная кнопка" at bounding box center [116, 211] width 13 height 13
click at [109, 200] on rect "красная кнопка" at bounding box center [116, 211] width 23 height 23
click at [120, 203] on circle "красная кнопка" at bounding box center [116, 211] width 17 height 17
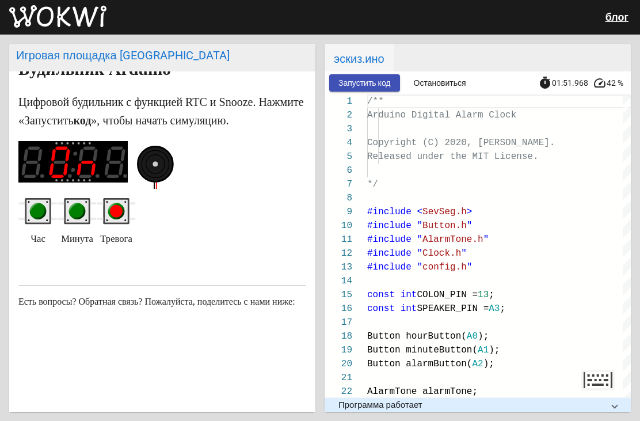
click at [117, 207] on circle "красная кнопка" at bounding box center [116, 211] width 13 height 13
click at [111, 201] on rect "красная кнопка" at bounding box center [116, 211] width 23 height 23
click at [115, 208] on circle "красная кнопка" at bounding box center [116, 211] width 13 height 13
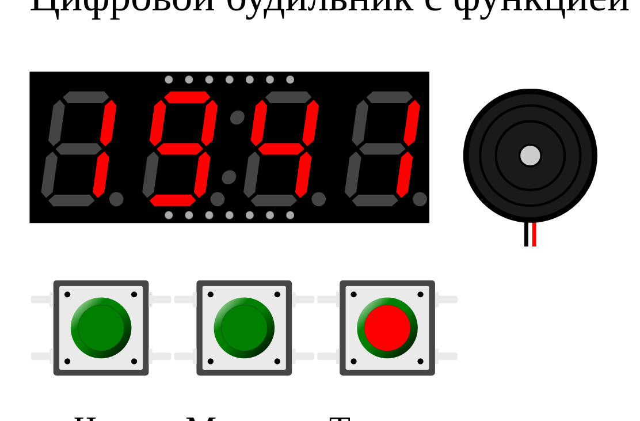
click at [106, 213] on circle "красная кнопка" at bounding box center [107, 219] width 13 height 13
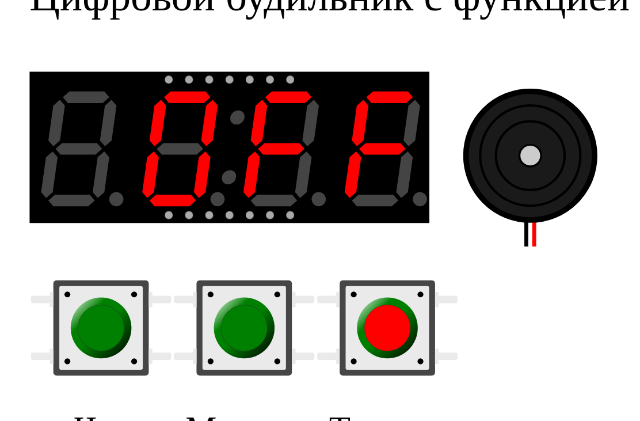
click at [106, 213] on circle "красная кнопка" at bounding box center [107, 219] width 13 height 13
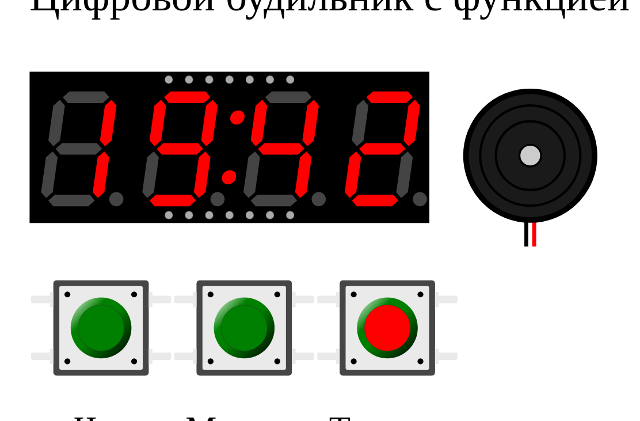
click at [67, 213] on circle "зеленая кнопка" at bounding box center [68, 219] width 13 height 13
click at [108, 213] on circle "красная кнопка" at bounding box center [107, 219] width 13 height 13
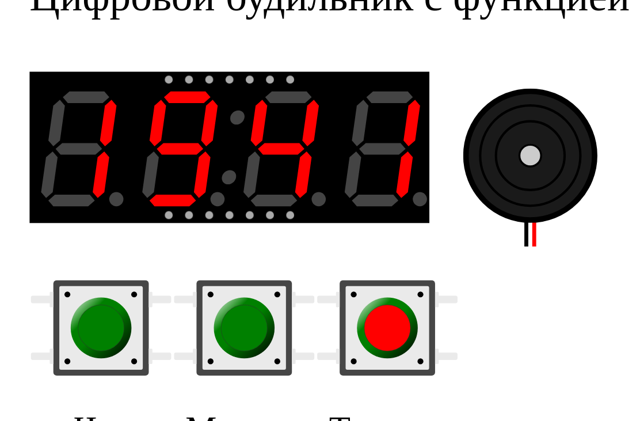
click at [105, 213] on circle "красная кнопка" at bounding box center [107, 219] width 13 height 13
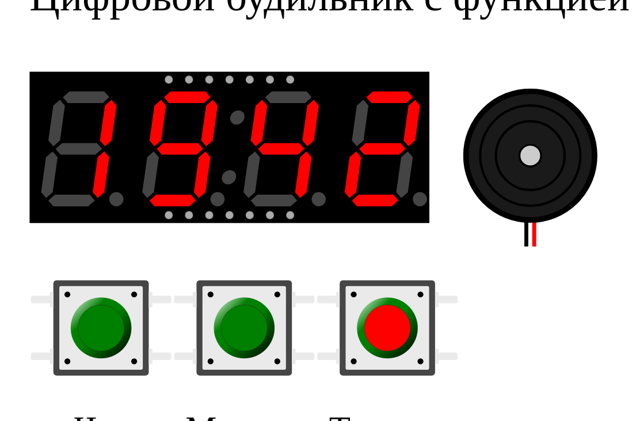
click at [108, 213] on circle "красная кнопка" at bounding box center [107, 219] width 13 height 13
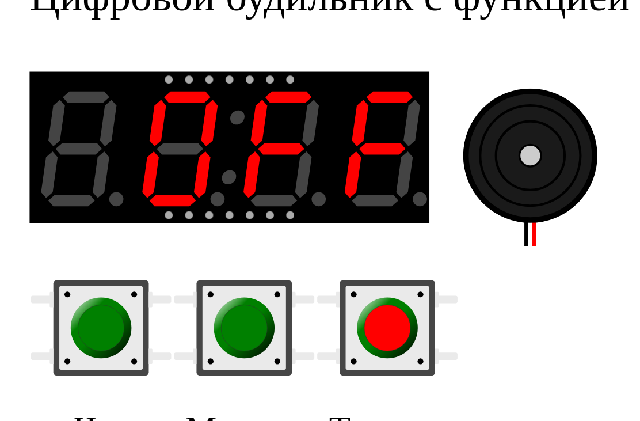
click at [108, 213] on circle "красная кнопка" at bounding box center [107, 219] width 13 height 13
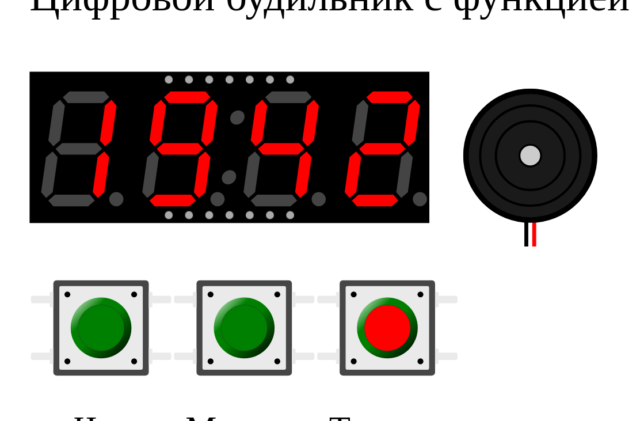
click at [107, 213] on circle "красная кнопка" at bounding box center [107, 219] width 13 height 13
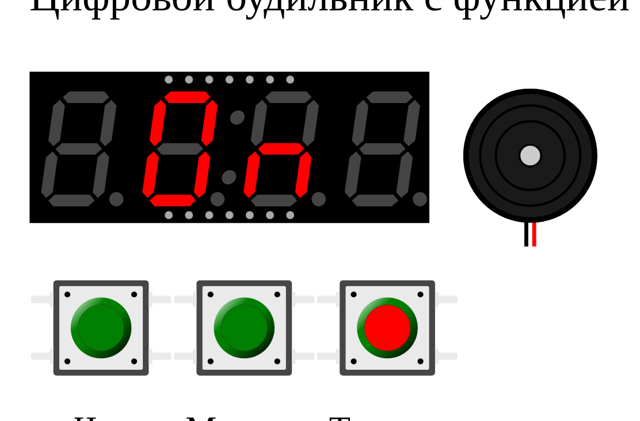
click at [107, 213] on circle "красная кнопка" at bounding box center [107, 219] width 13 height 13
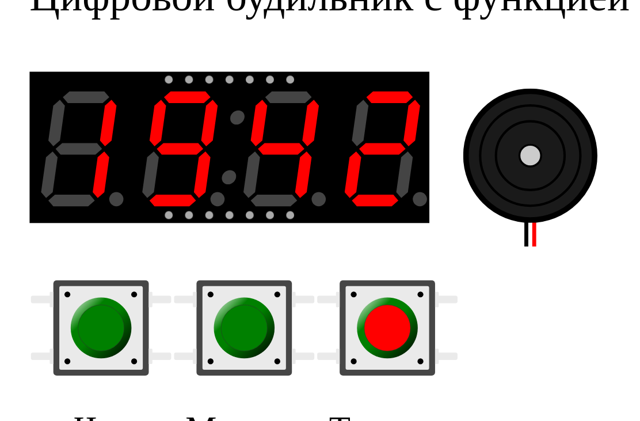
click at [105, 213] on circle "красная кнопка" at bounding box center [107, 219] width 13 height 13
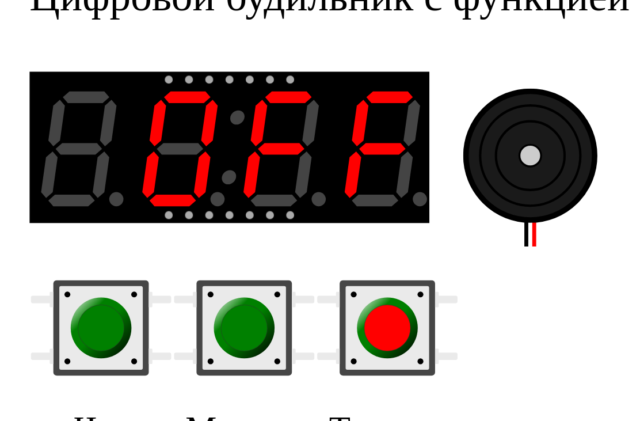
click at [105, 213] on circle "красная кнопка" at bounding box center [107, 219] width 13 height 13
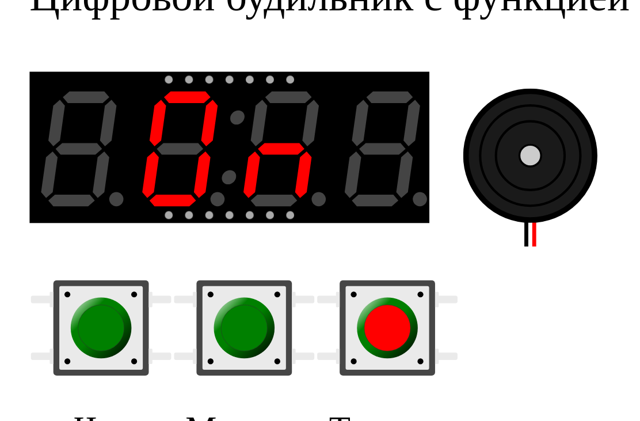
click at [105, 213] on circle "красная кнопка" at bounding box center [107, 219] width 13 height 13
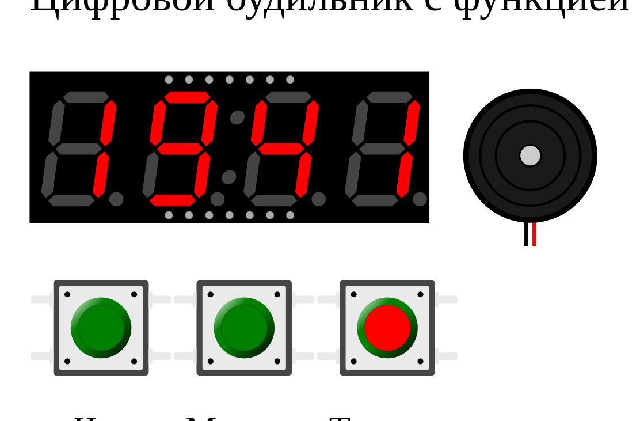
click at [67, 213] on circle "зеленая кнопка" at bounding box center [68, 219] width 13 height 13
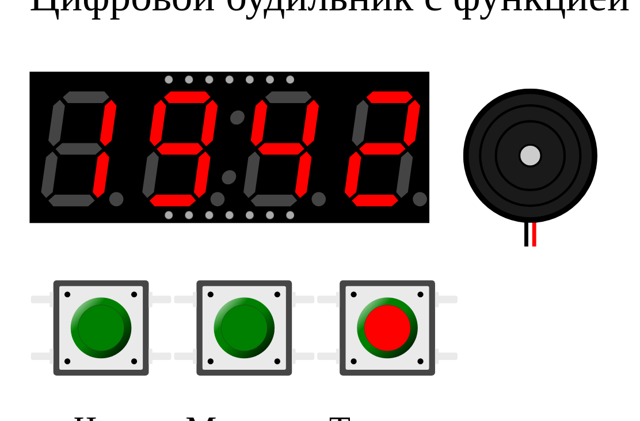
click at [66, 213] on circle "зеленая кнопка" at bounding box center [68, 219] width 13 height 13
click at [103, 213] on circle "красная кнопка" at bounding box center [107, 219] width 13 height 13
click at [105, 213] on circle "красная кнопка" at bounding box center [107, 219] width 13 height 13
click at [102, 213] on circle "красная кнопка" at bounding box center [107, 219] width 13 height 13
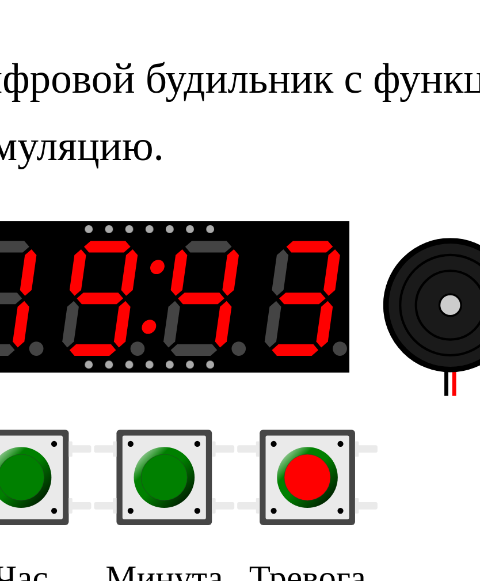
click at [52, 256] on small "Минута" at bounding box center [68, 265] width 32 height 18
